Goal: Transaction & Acquisition: Purchase product/service

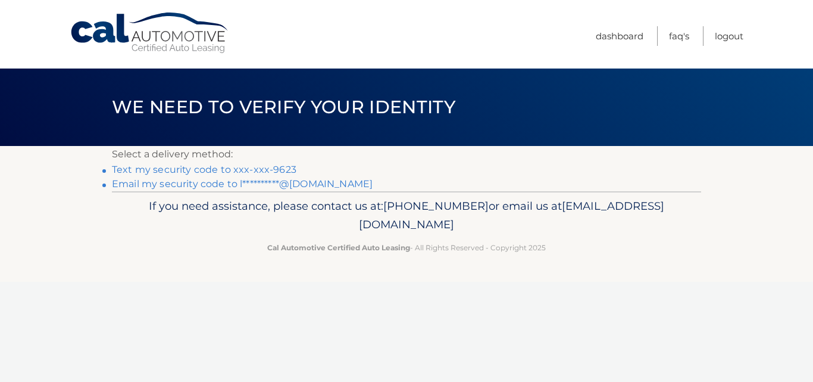
click at [173, 169] on link "Text my security code to xxx-xxx-9623" at bounding box center [204, 169] width 185 height 11
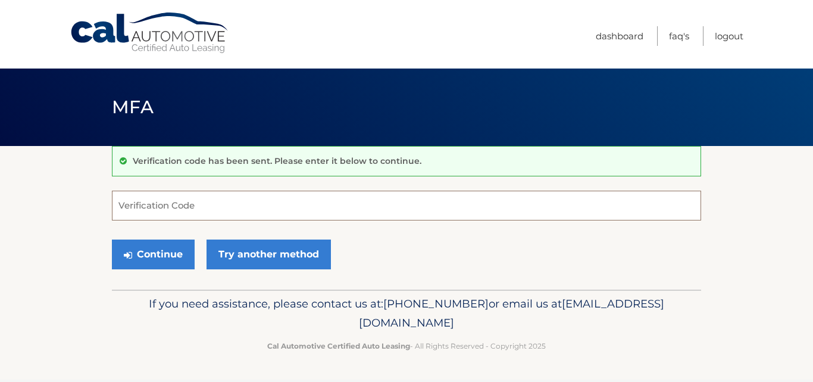
click at [186, 196] on input "Verification Code" at bounding box center [406, 206] width 589 height 30
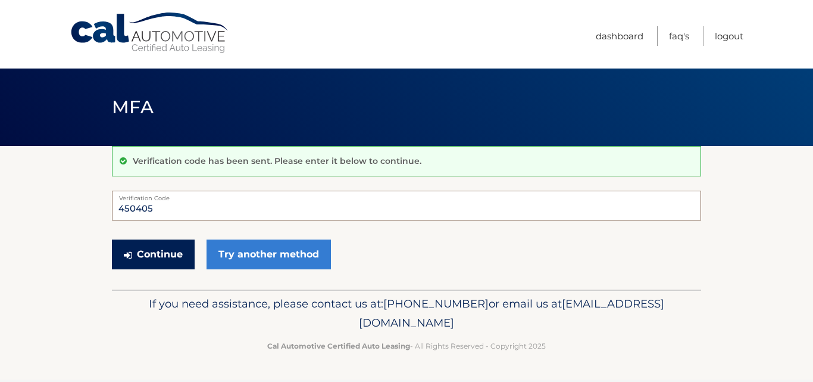
type input "450405"
click at [151, 263] on button "Continue" at bounding box center [153, 254] width 83 height 30
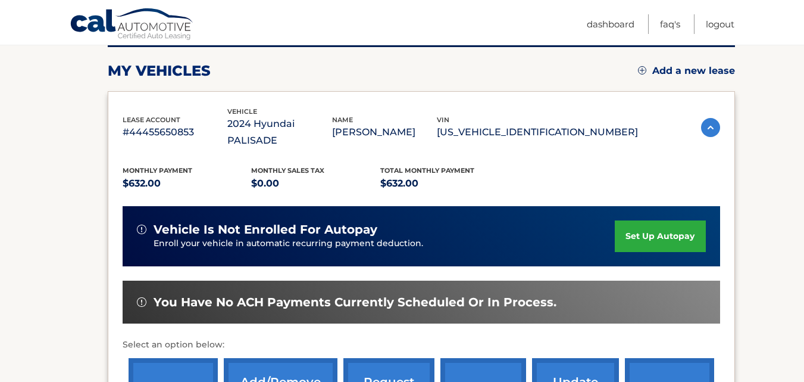
scroll to position [238, 0]
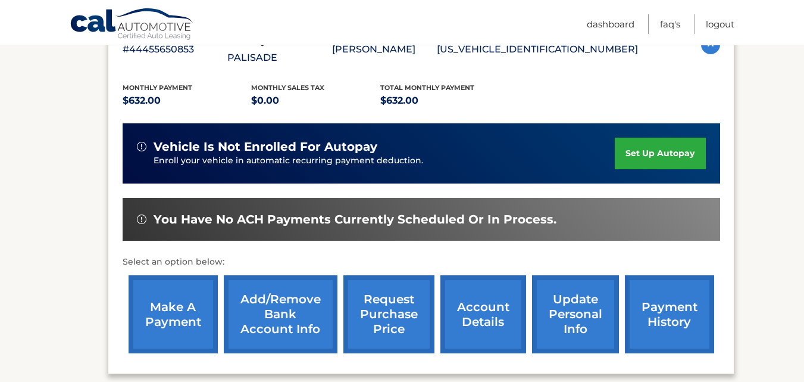
click at [197, 292] on link "make a payment" at bounding box center [173, 314] width 89 height 78
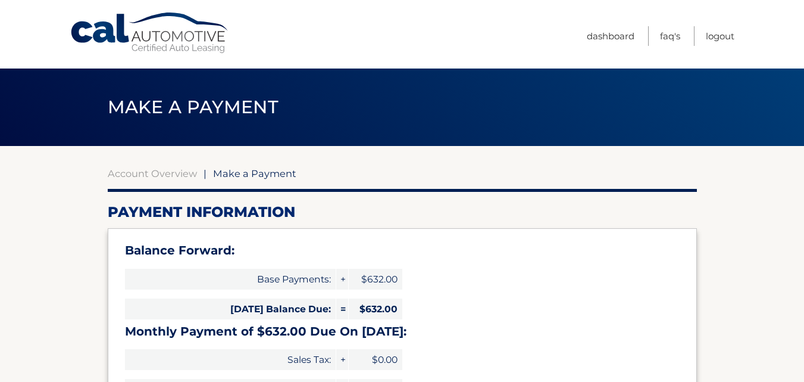
select select "ZDkyMDA0MGEtNWI0ZC00MGJmLWJkNTAtMGQ3ZGM1NjYzNjY4"
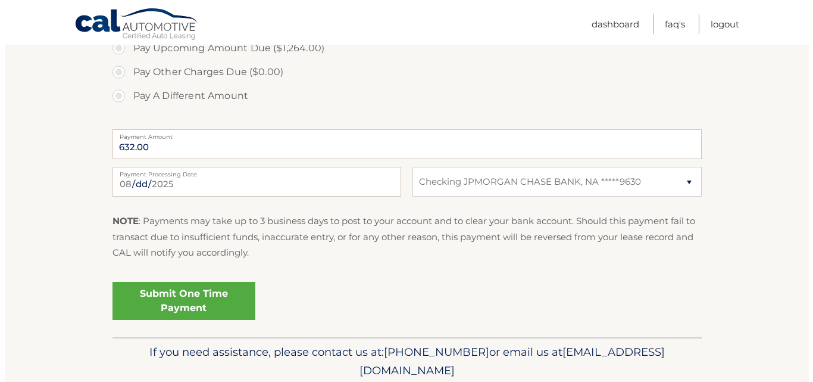
scroll to position [520, 0]
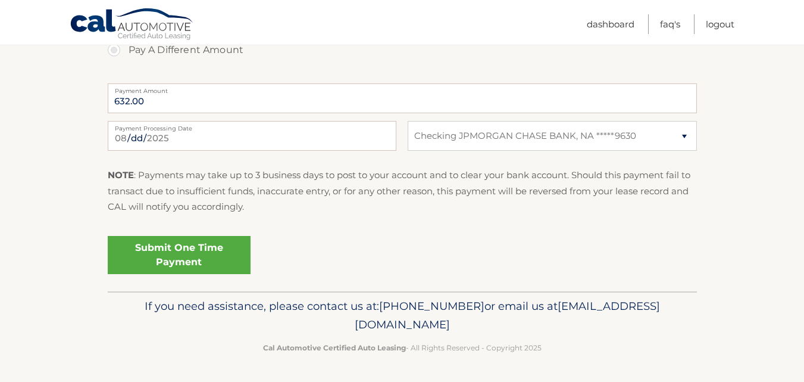
click at [201, 258] on link "Submit One Time Payment" at bounding box center [179, 255] width 143 height 38
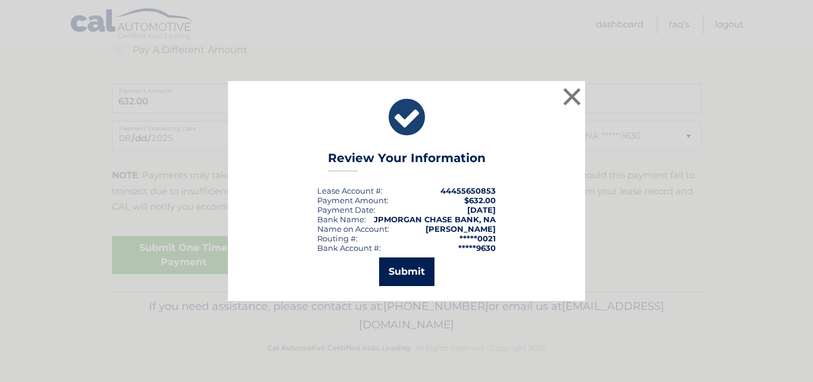
click at [410, 281] on button "Submit" at bounding box center [406, 271] width 55 height 29
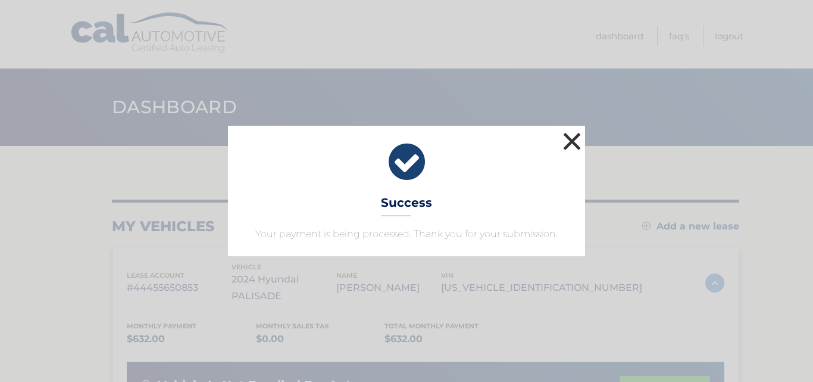
click at [567, 142] on button "×" at bounding box center [572, 141] width 24 height 24
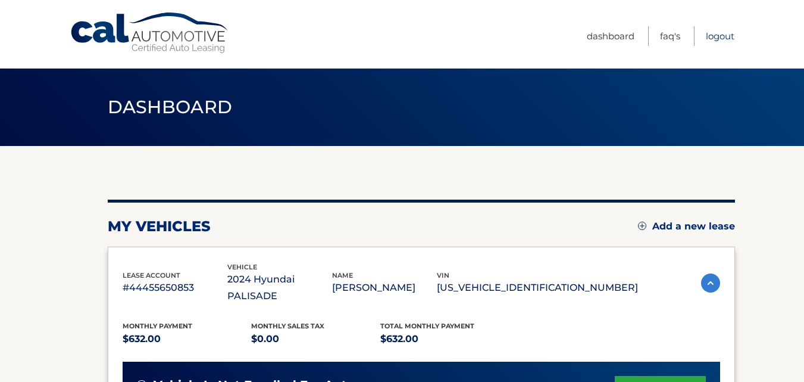
click at [709, 37] on link "Logout" at bounding box center [720, 36] width 29 height 20
